Goal: Task Accomplishment & Management: Use online tool/utility

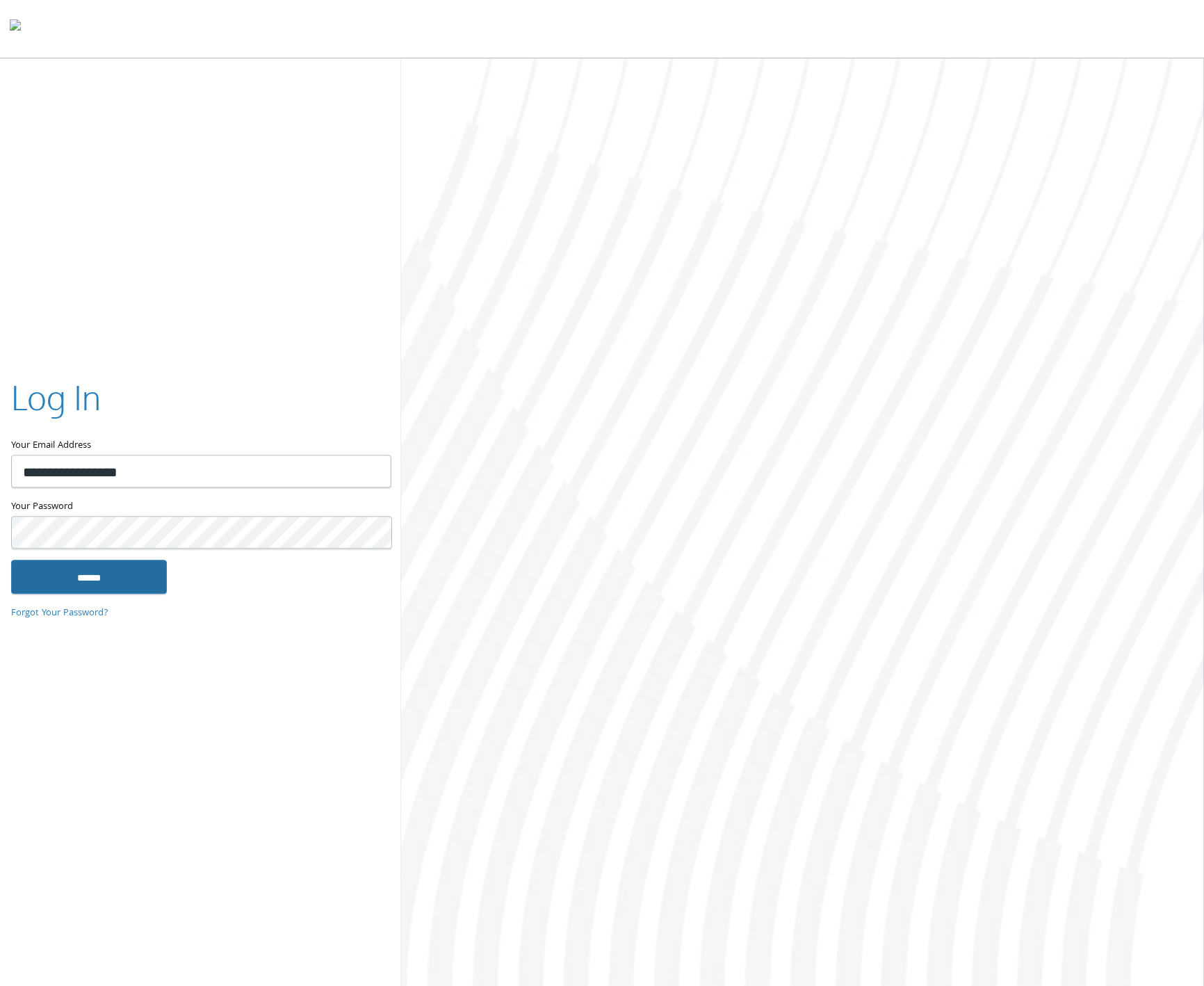
click at [89, 566] on input "******" at bounding box center [89, 577] width 156 height 33
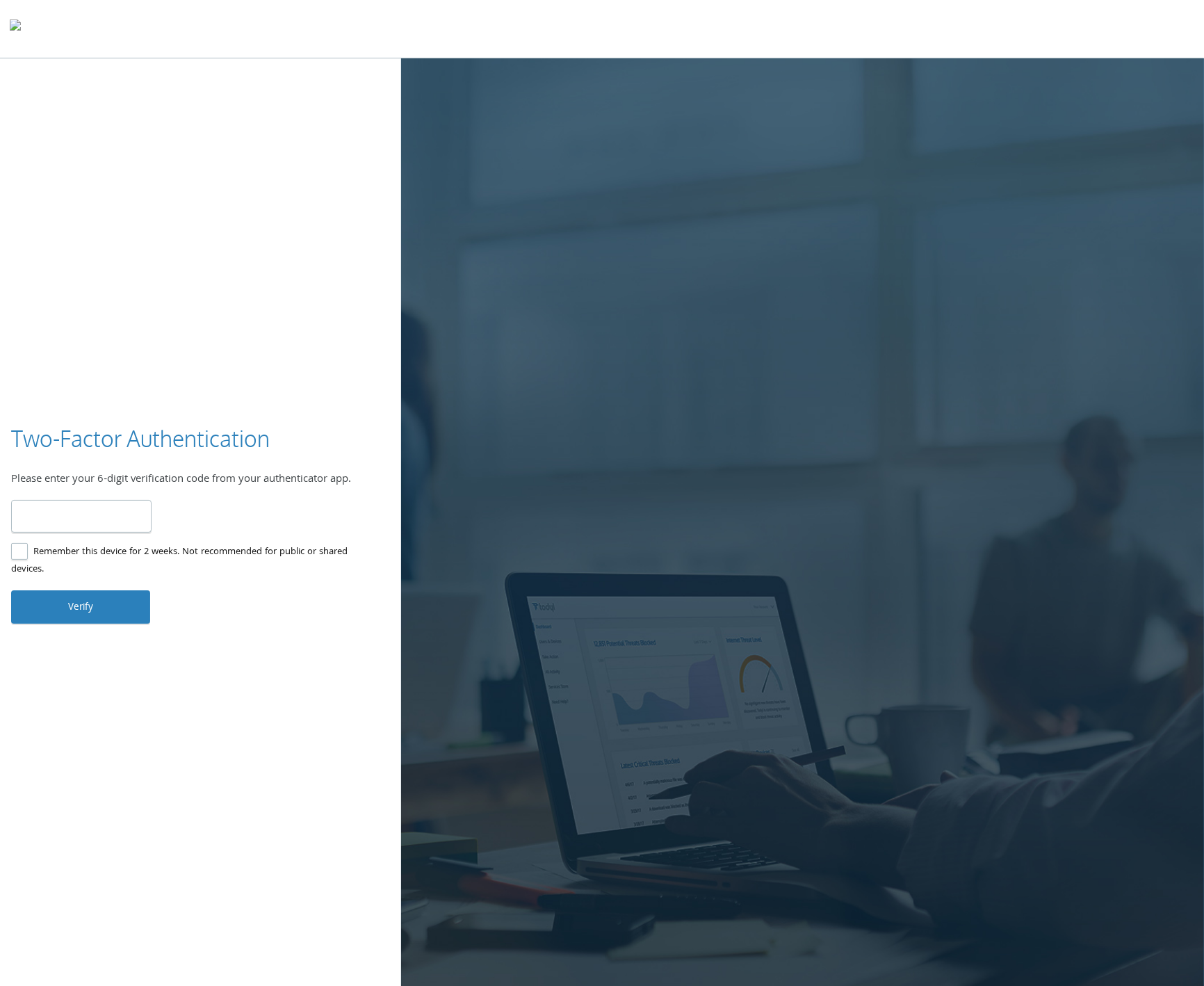
click at [97, 515] on input "number" at bounding box center [81, 516] width 140 height 32
type input "******"
